Goal: Obtain resource: Download file/media

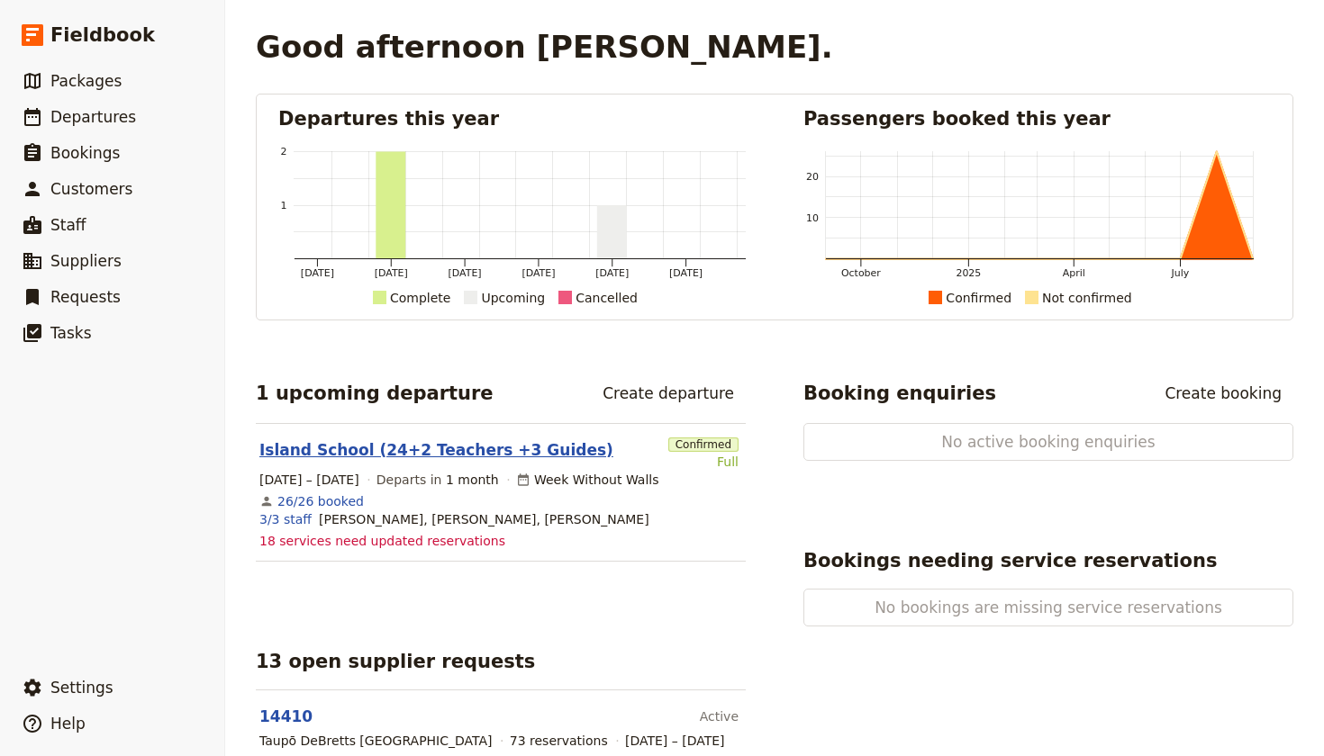
click at [314, 450] on link "Island School (24+2 Teachers +3 Guides)" at bounding box center [436, 450] width 354 height 22
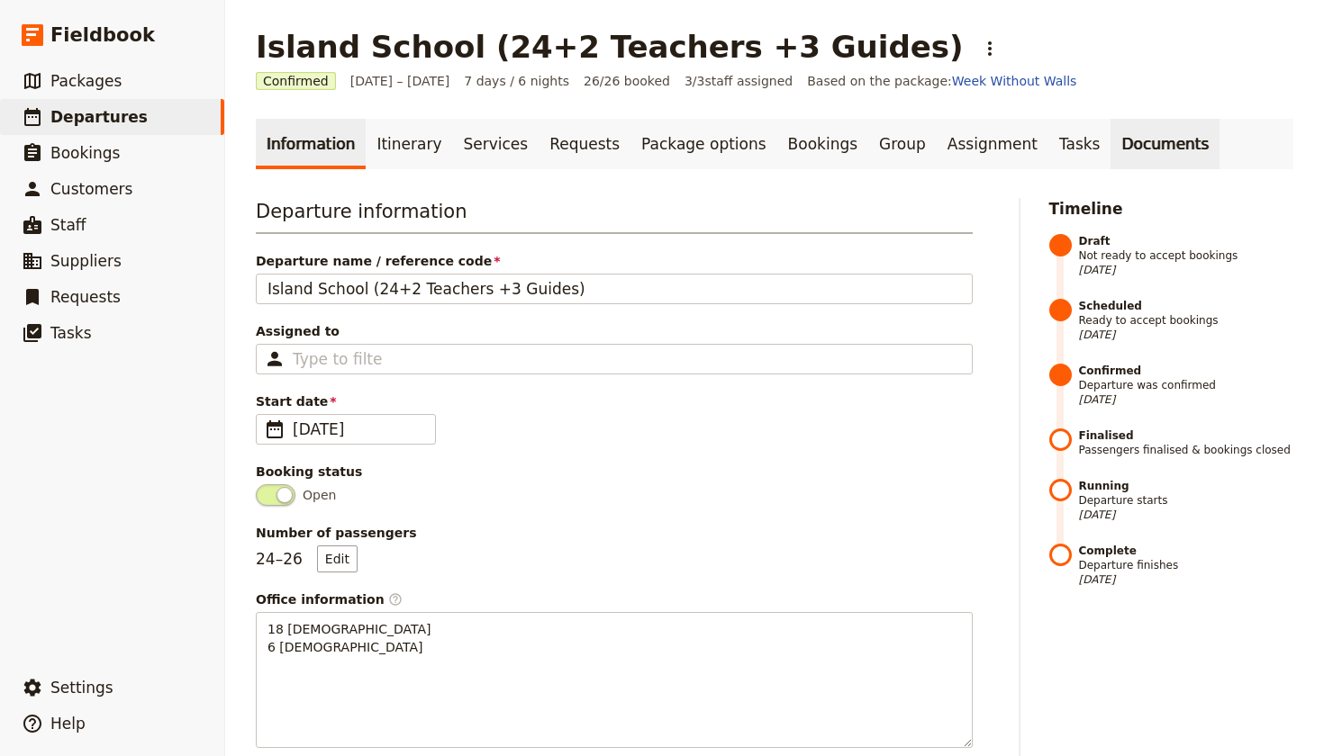
click at [1123, 134] on link "Documents" at bounding box center [1164, 144] width 109 height 50
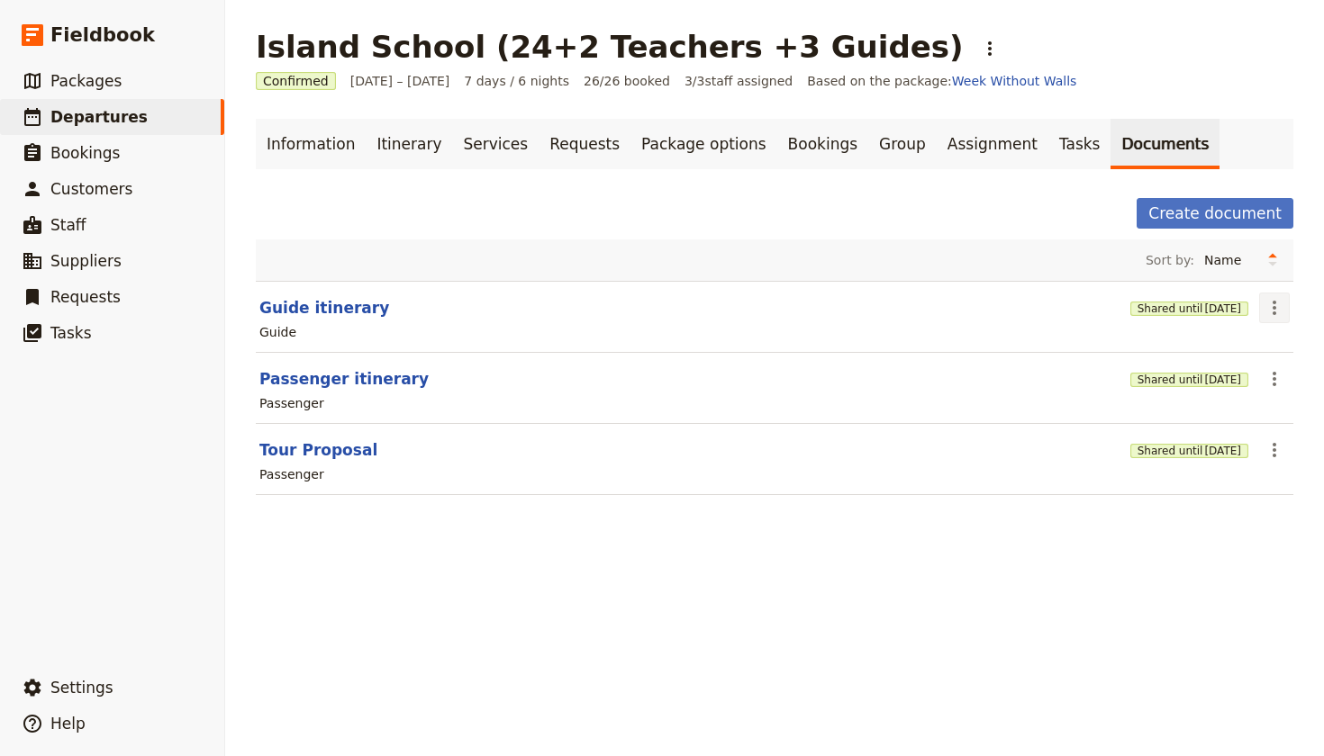
click at [1278, 310] on icon "Actions" at bounding box center [1274, 308] width 22 height 22
click at [308, 308] on button "Guide itinerary" at bounding box center [324, 308] width 130 height 22
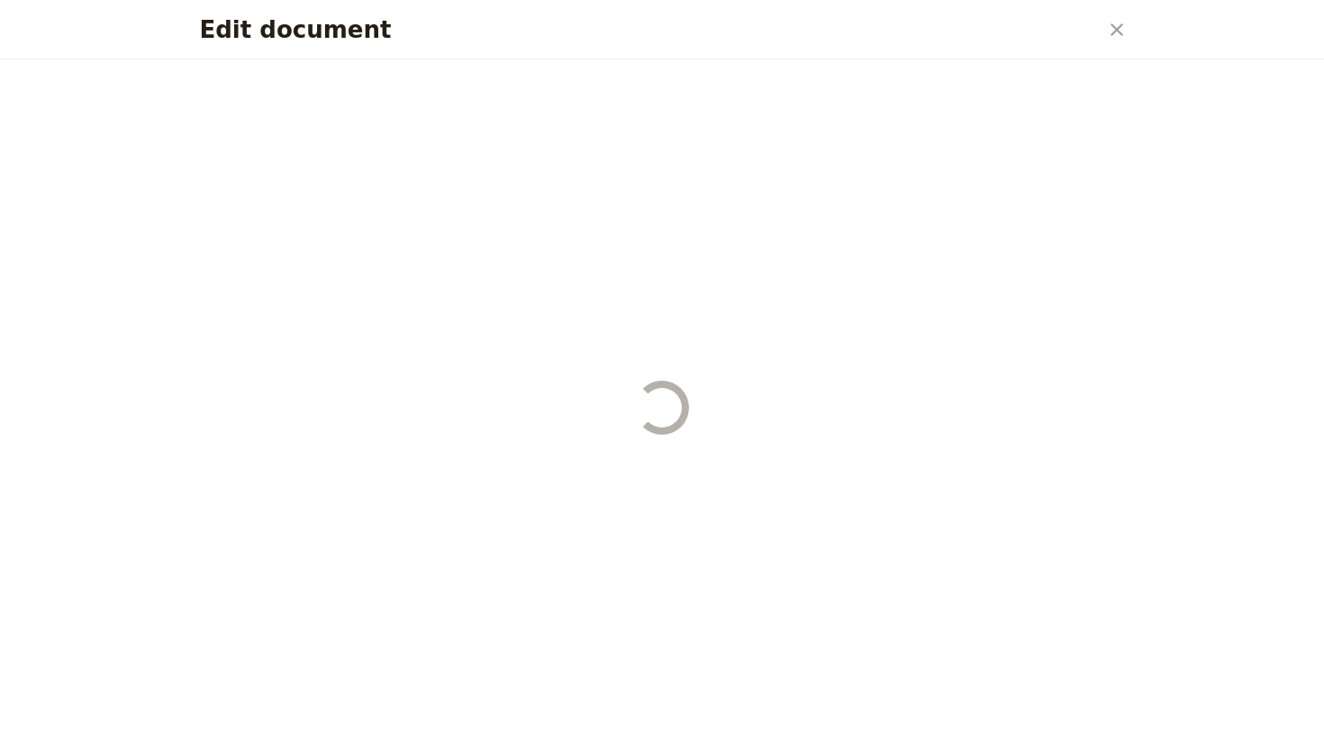
select select "STAFF"
select select "RUN_SHEET"
select select "DEFAULT"
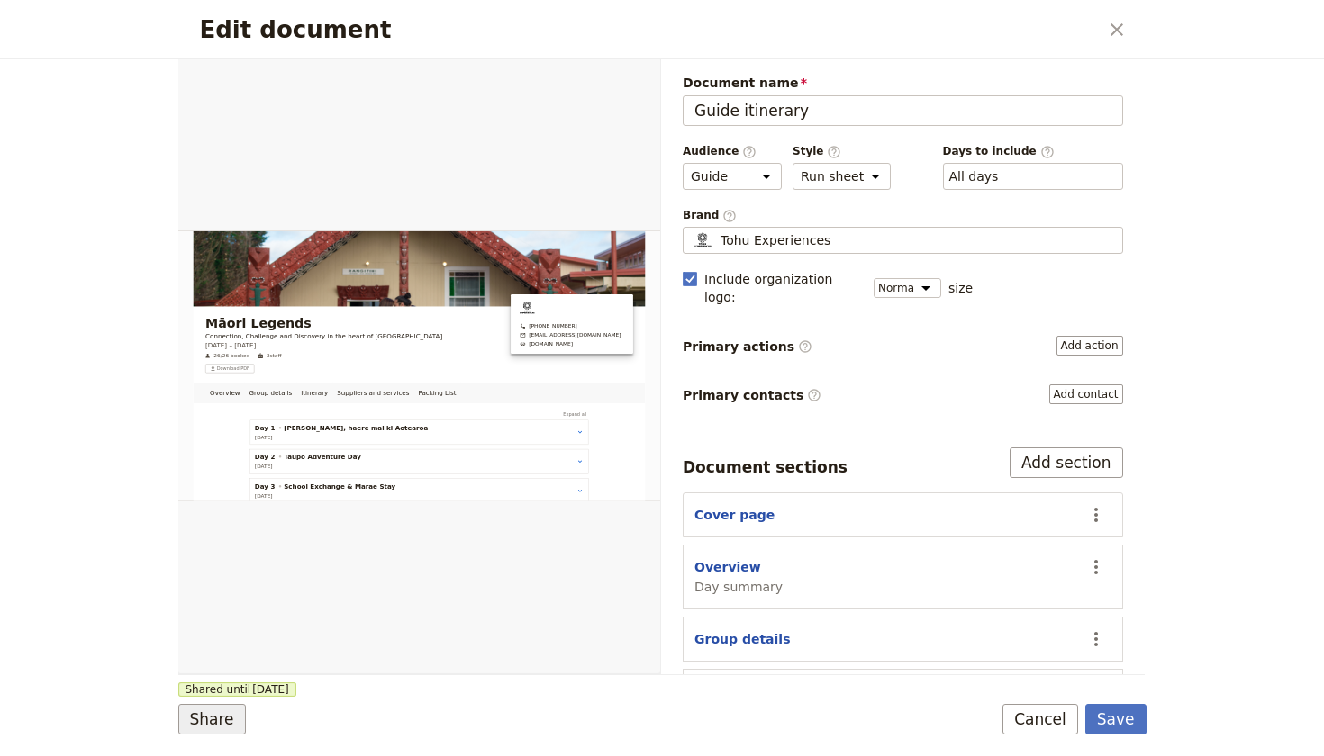
click at [204, 719] on button "Share" at bounding box center [212, 719] width 68 height 31
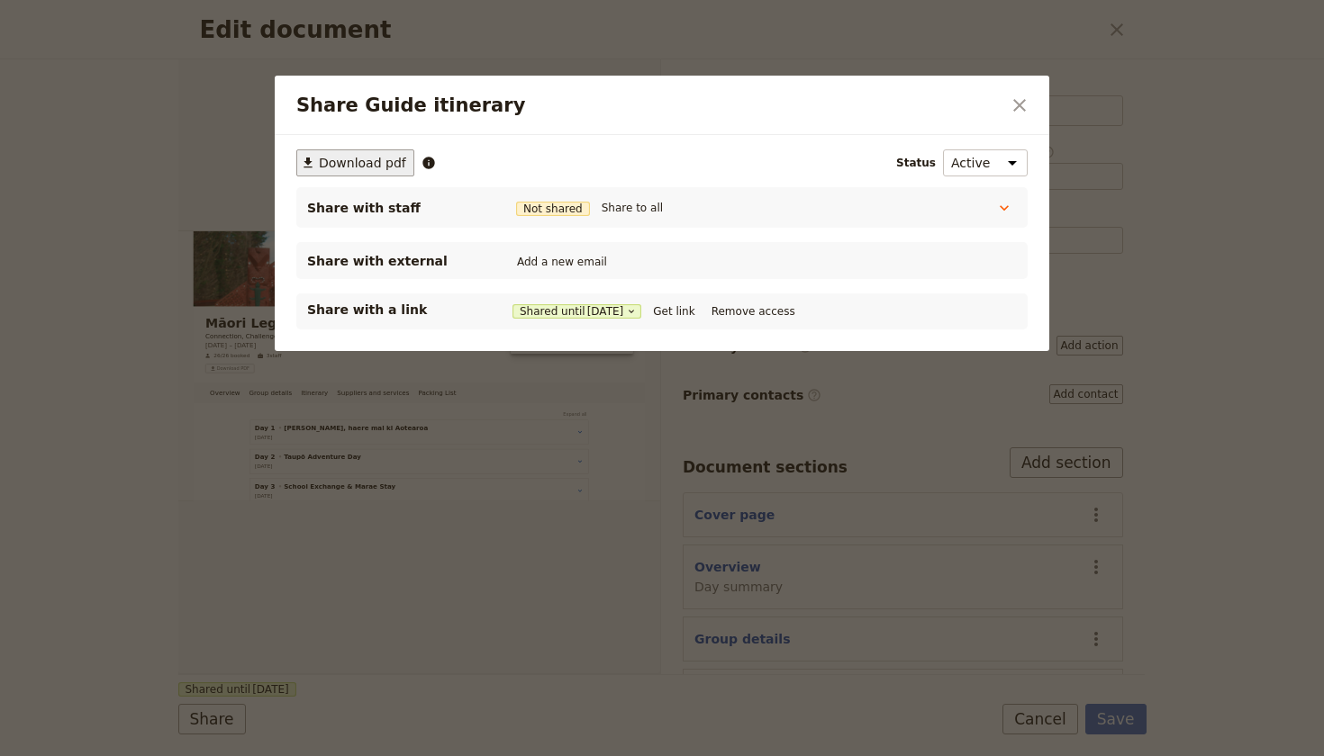
click at [367, 160] on span "Download pdf" at bounding box center [362, 163] width 87 height 18
